Goal: Navigation & Orientation: Find specific page/section

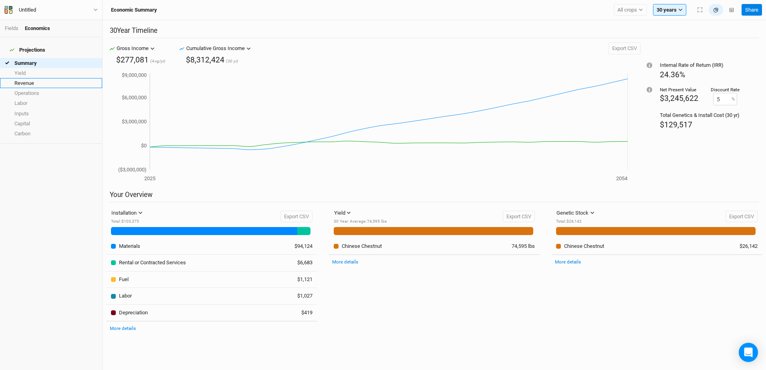
click at [30, 78] on link "Revenue" at bounding box center [51, 83] width 102 height 10
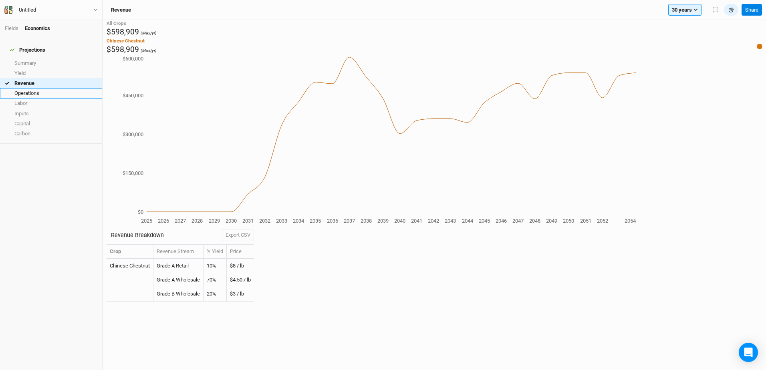
click at [37, 91] on link "Operations" at bounding box center [51, 93] width 102 height 10
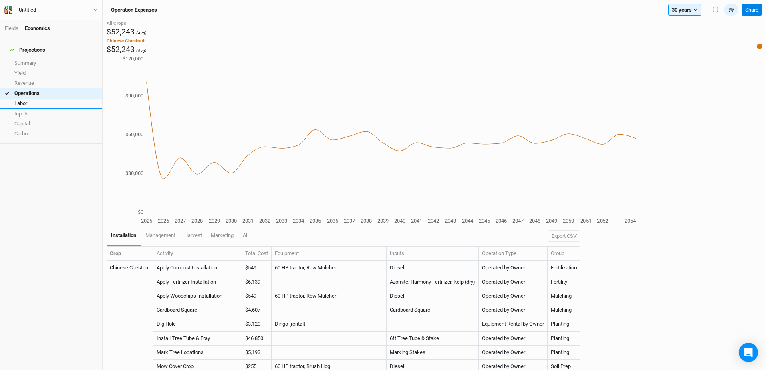
click at [36, 101] on link "Labor" at bounding box center [51, 104] width 102 height 10
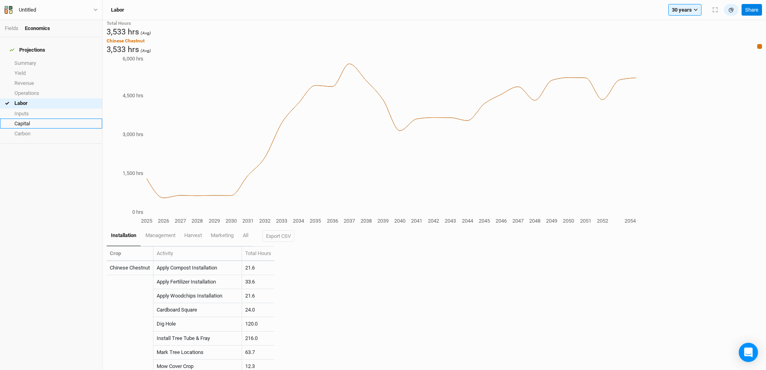
click at [26, 119] on link "Capital" at bounding box center [51, 124] width 102 height 10
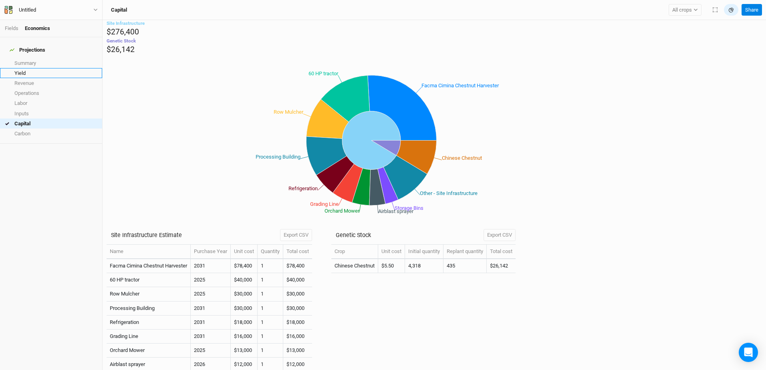
click at [33, 68] on link "Yield" at bounding box center [51, 73] width 102 height 10
